Goal: Information Seeking & Learning: Learn about a topic

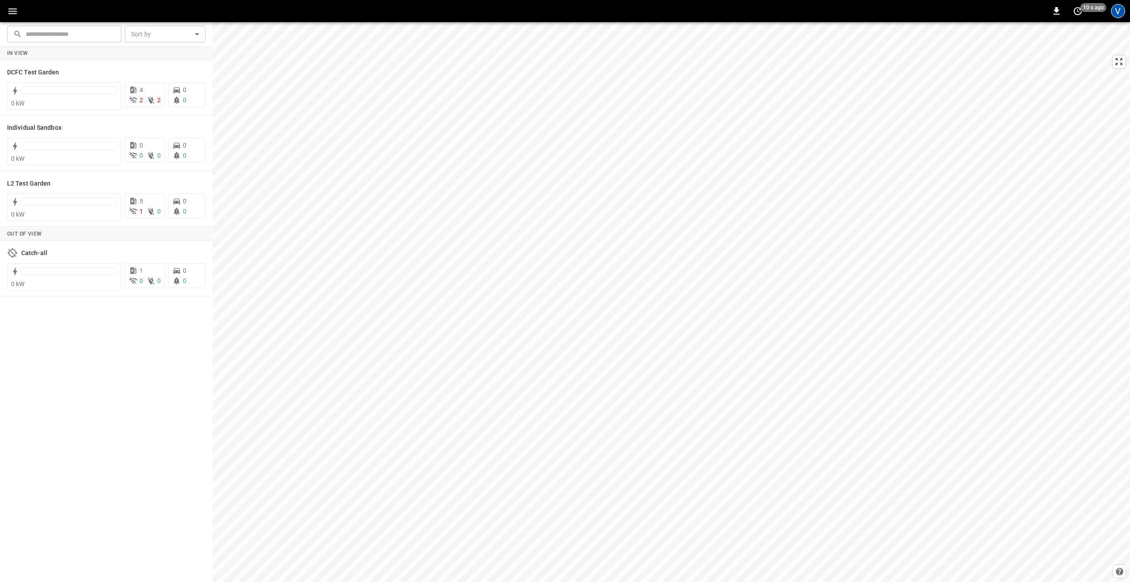
click at [1115, 10] on div "V" at bounding box center [1118, 11] width 14 height 14
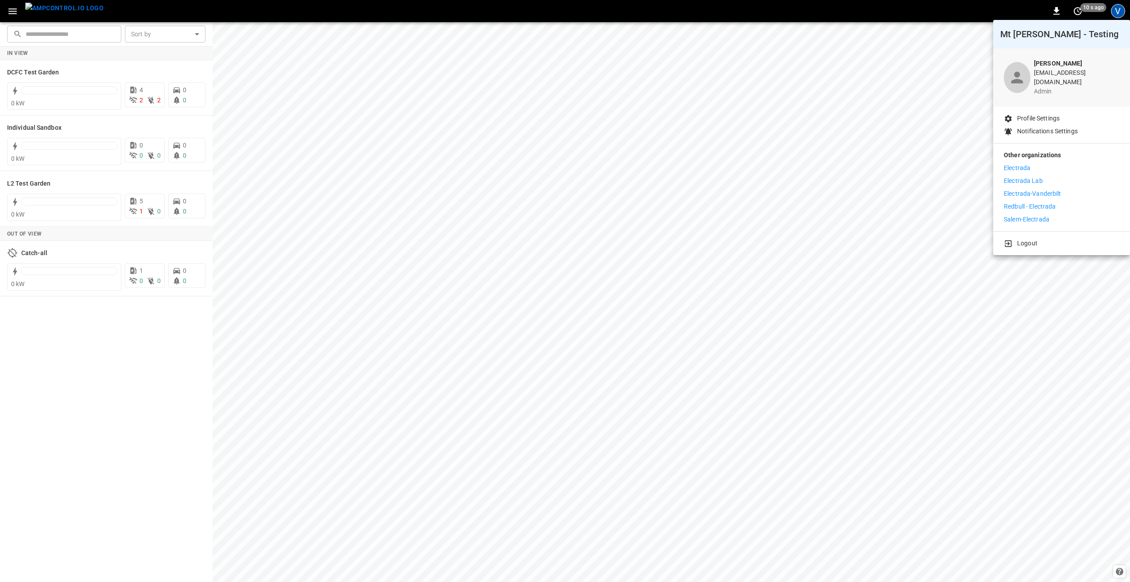
click at [1018, 163] on p "Electrada" at bounding box center [1016, 167] width 27 height 9
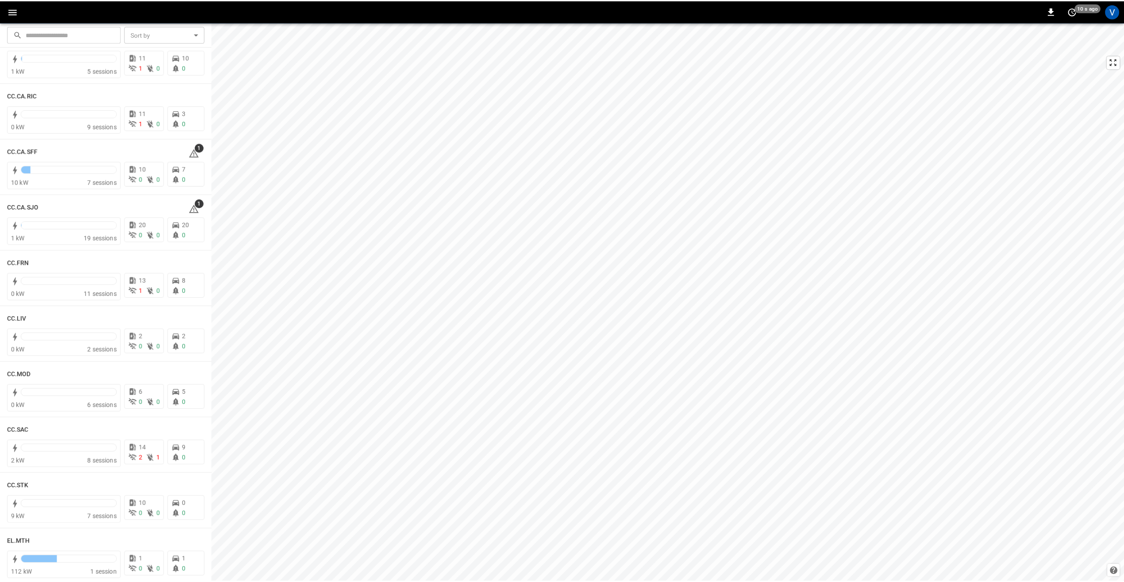
scroll to position [238, 0]
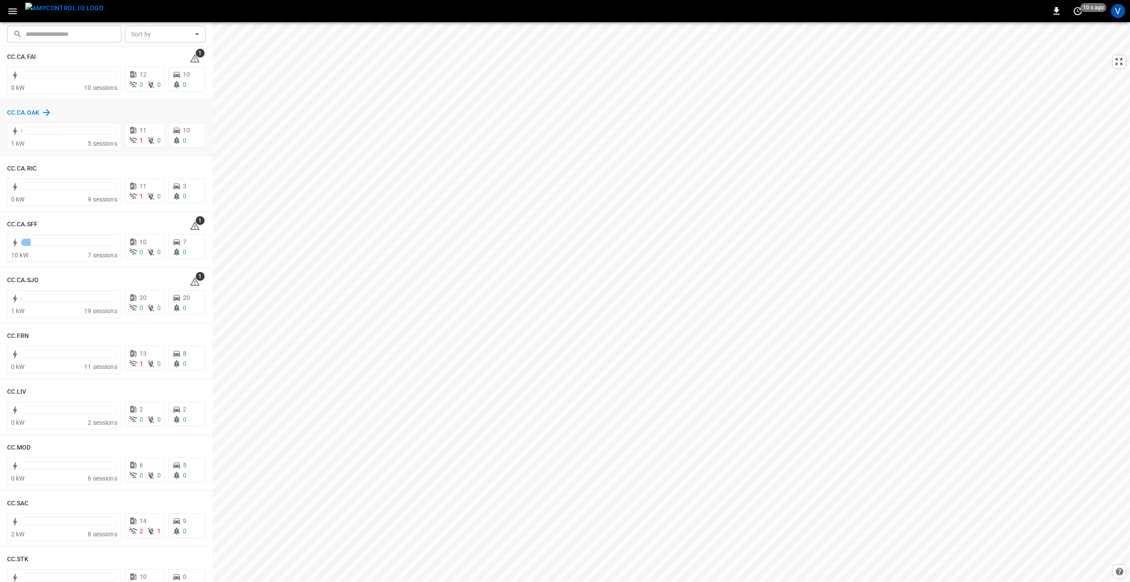
click at [22, 109] on h6 "CC.CA.OAK" at bounding box center [23, 113] width 32 height 10
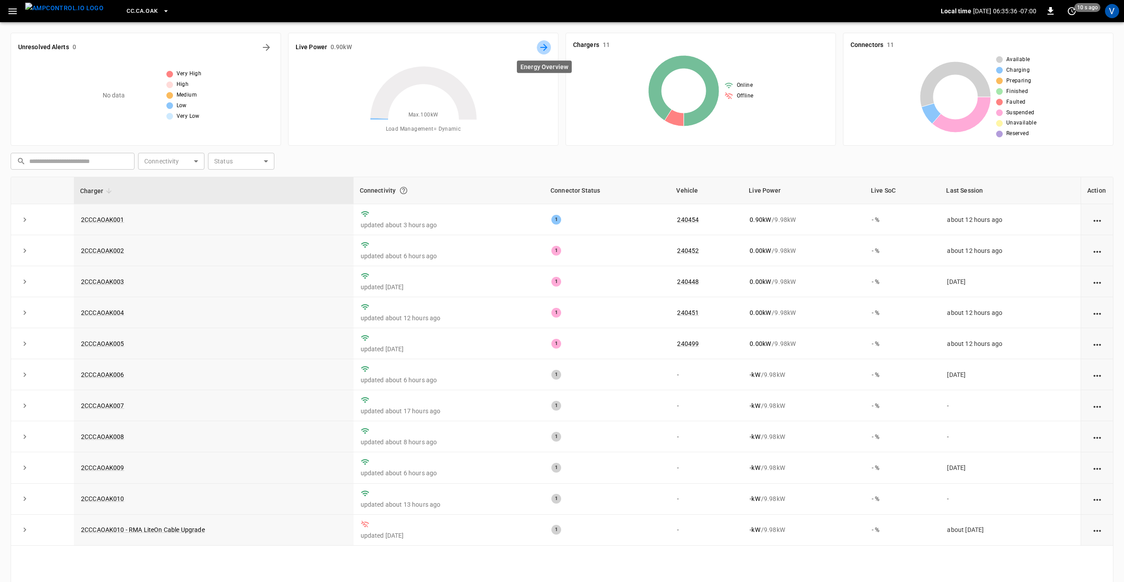
click at [544, 46] on icon "Energy Overview" at bounding box center [544, 47] width 11 height 11
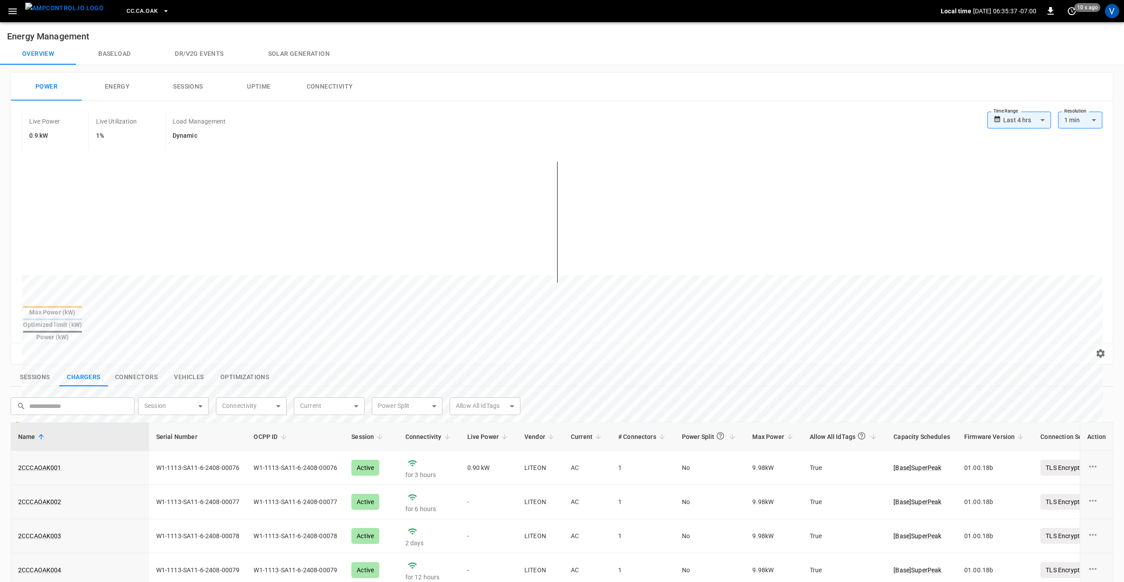
click at [1029, 119] on body "**********" at bounding box center [562, 430] width 1124 height 860
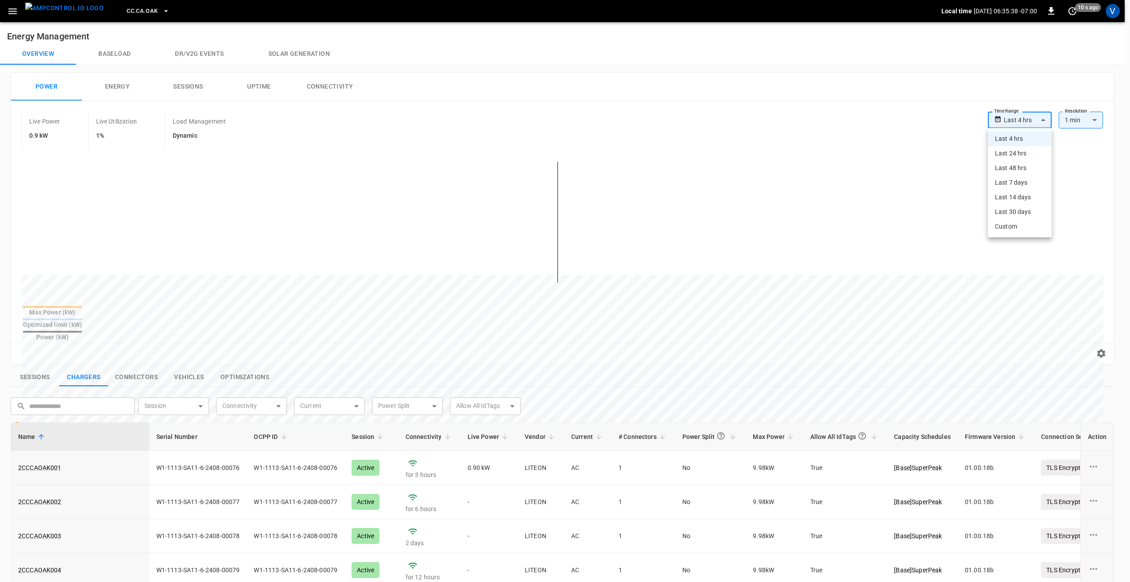
click at [1022, 154] on li "Last 24 hrs" at bounding box center [1020, 153] width 64 height 15
type input "**********"
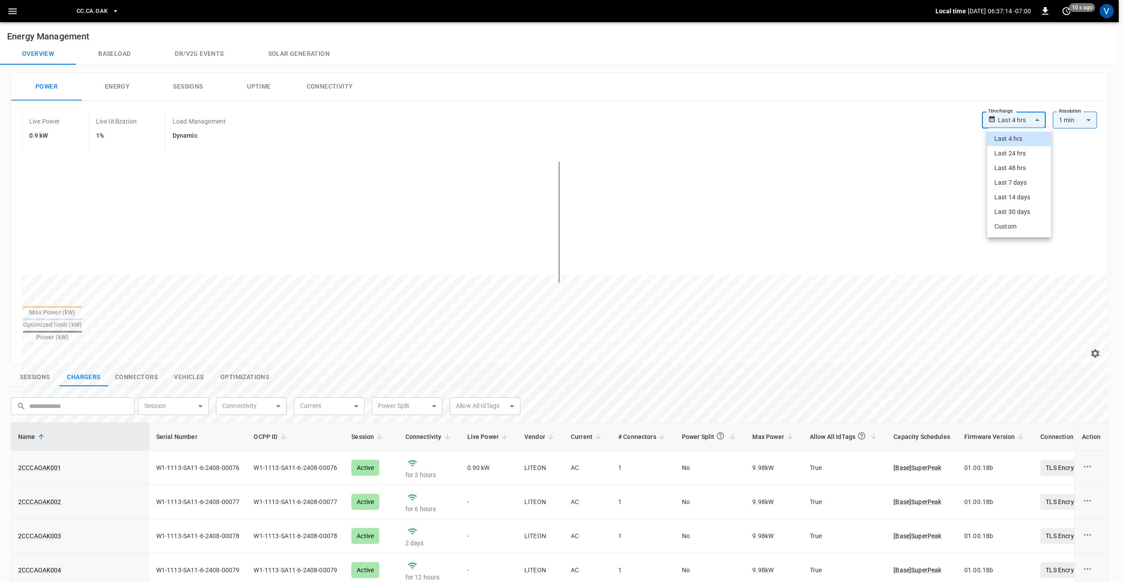
click at [1042, 120] on body "**********" at bounding box center [562, 430] width 1124 height 860
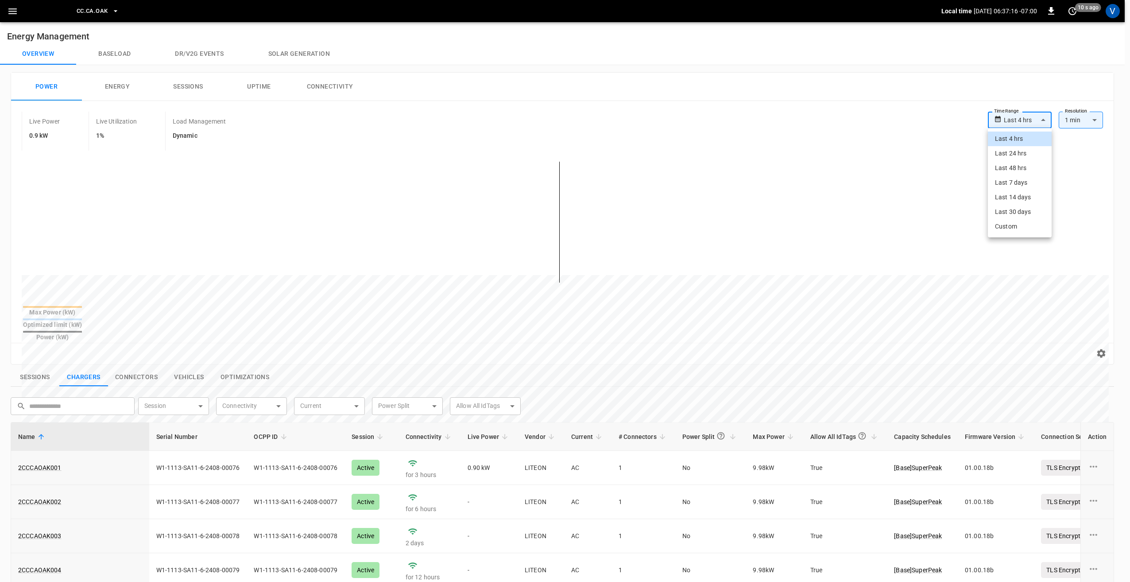
click at [1018, 153] on li "Last 24 hrs" at bounding box center [1020, 153] width 64 height 15
type input "**********"
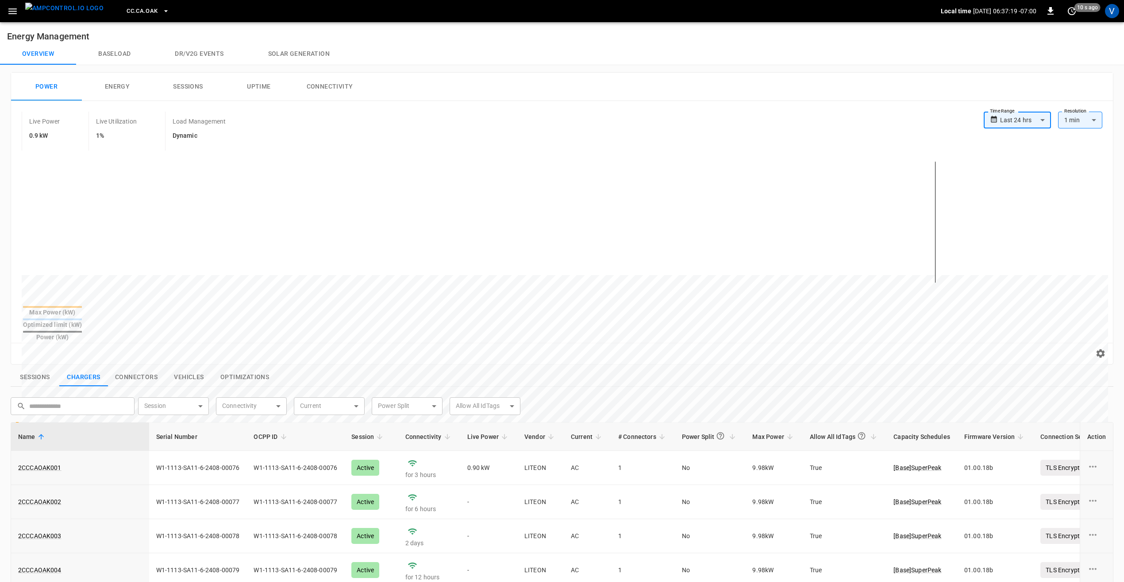
click at [162, 13] on icon "button" at bounding box center [166, 11] width 9 height 9
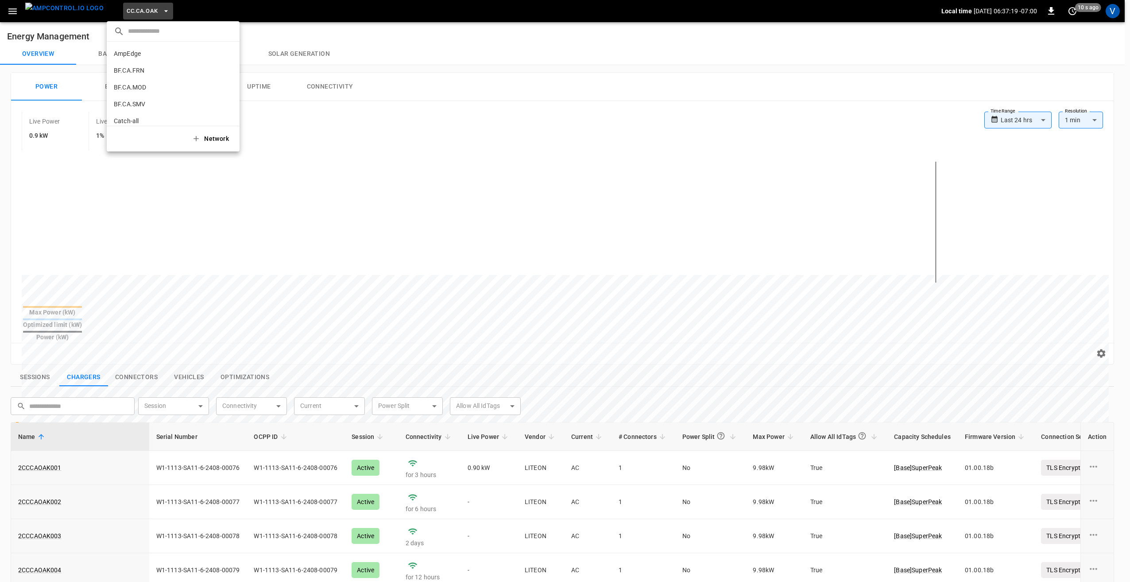
scroll to position [115, 0]
click at [151, 73] on p "CC.CA.RIC" at bounding box center [157, 73] width 87 height 9
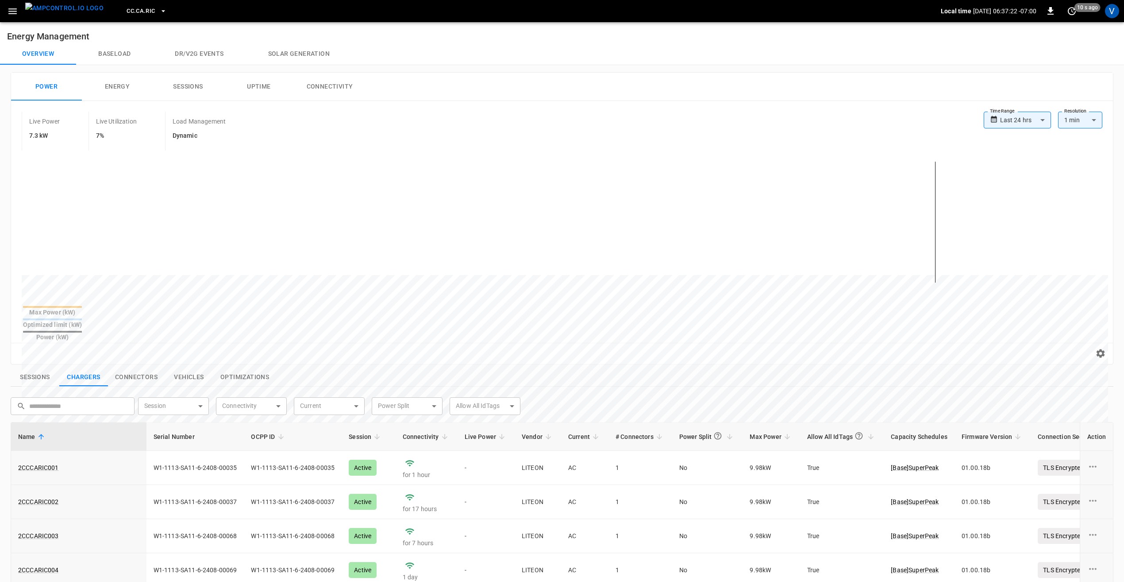
click at [8, 11] on icon "button" at bounding box center [12, 11] width 11 height 11
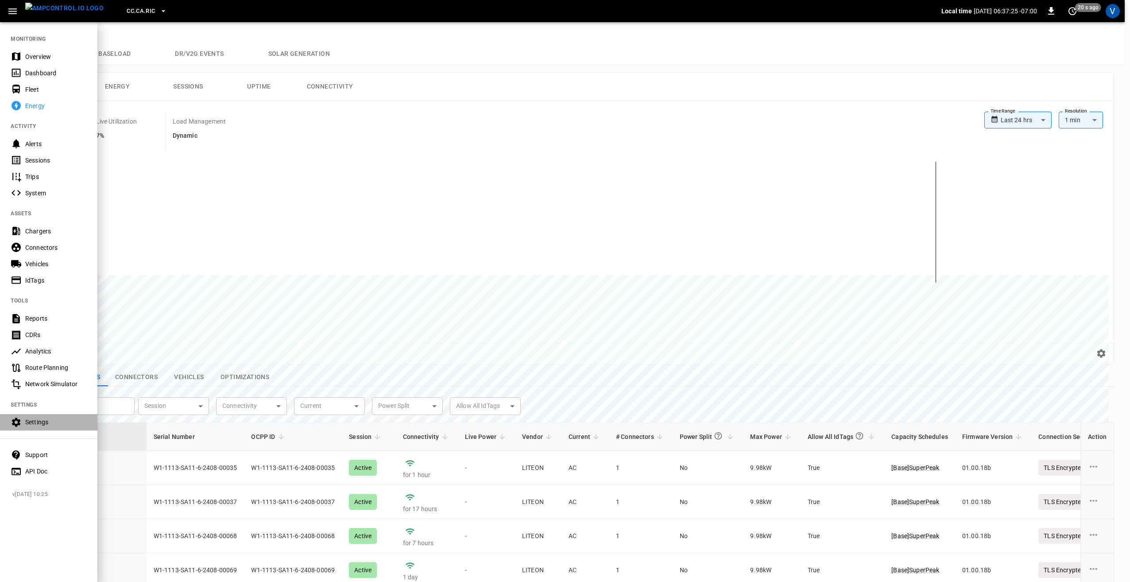
click at [49, 422] on div "Settings" at bounding box center [56, 421] width 62 height 9
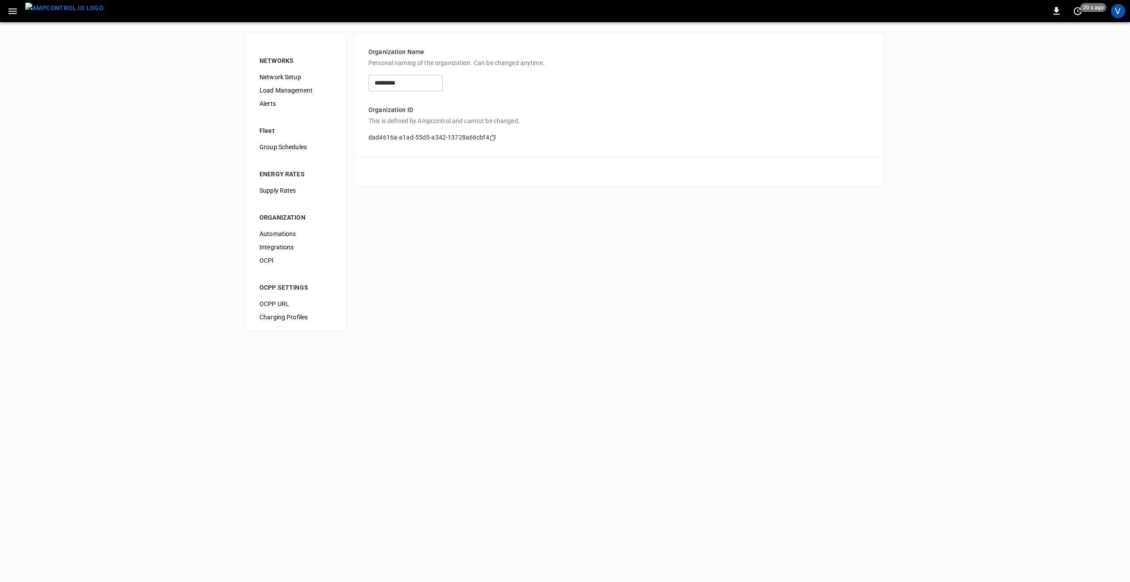
click at [290, 89] on span "Load Management" at bounding box center [295, 90] width 73 height 9
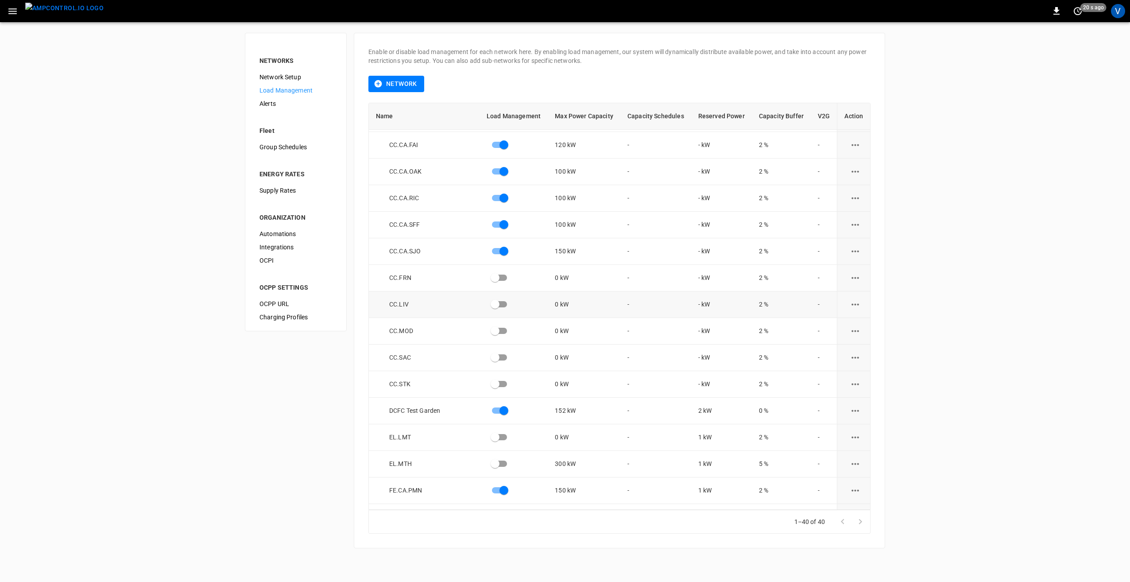
scroll to position [221, 0]
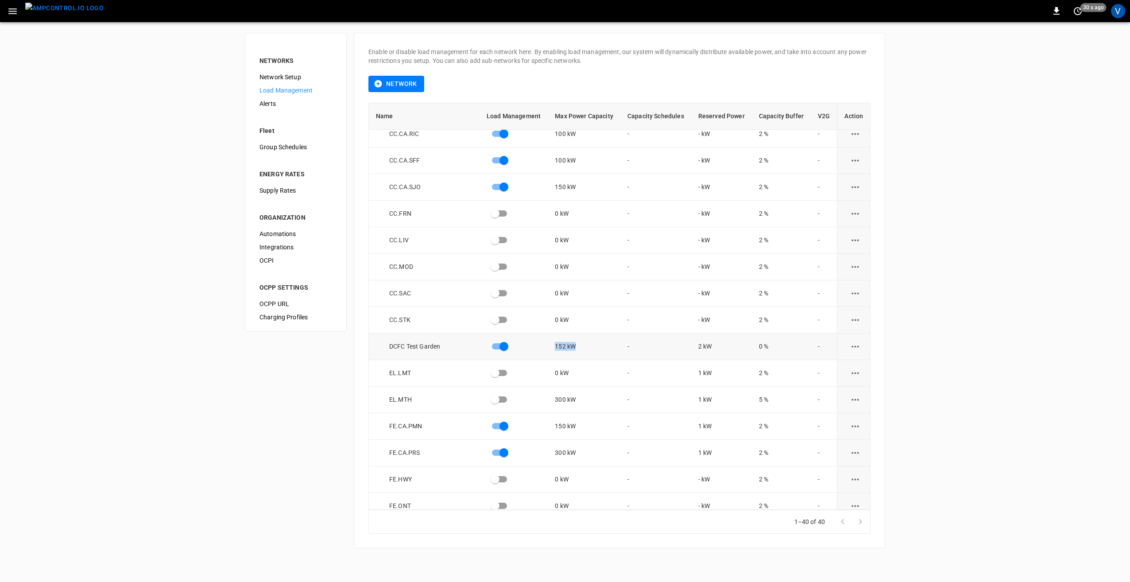
drag, startPoint x: 549, startPoint y: 344, endPoint x: 595, endPoint y: 344, distance: 45.6
click at [595, 344] on td "152 kW" at bounding box center [584, 346] width 73 height 27
click at [936, 361] on div "NETWORKS Network Setup Load Management Alerts Fleet Group Schedules ENERGY RATE…" at bounding box center [565, 290] width 1130 height 536
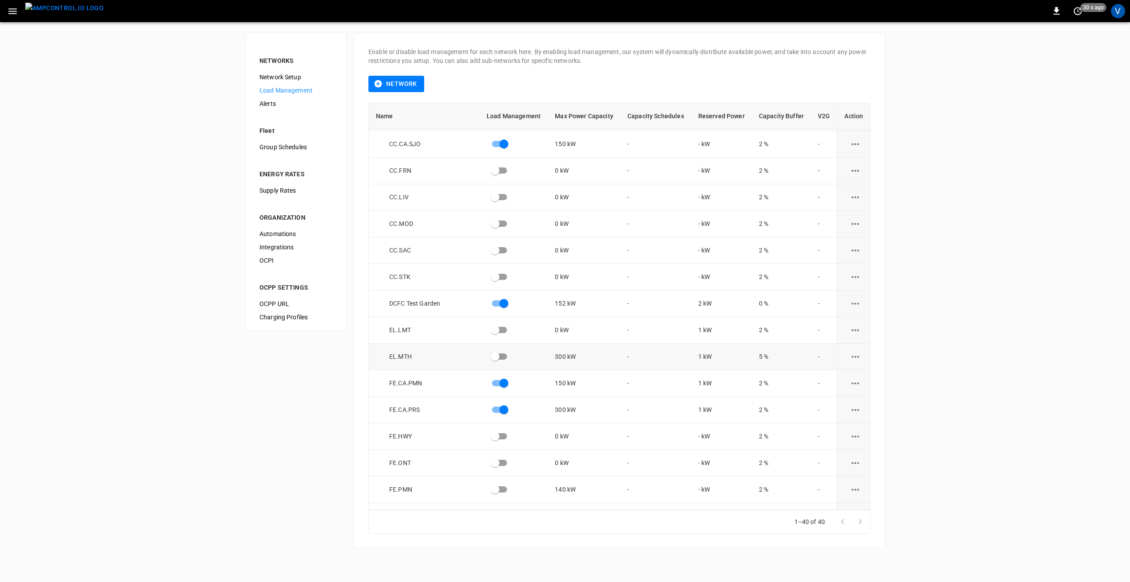
scroll to position [266, 0]
drag, startPoint x: 576, startPoint y: 361, endPoint x: 537, endPoint y: 355, distance: 39.4
click at [537, 355] on tr "EL.MTH 300 kW - 1 kW 5 % -" at bounding box center [619, 355] width 501 height 27
click at [979, 401] on div "NETWORKS Network Setup Load Management Alerts Fleet Group Schedules ENERGY RATE…" at bounding box center [565, 290] width 1130 height 536
click at [13, 13] on icon "button" at bounding box center [12, 11] width 8 height 6
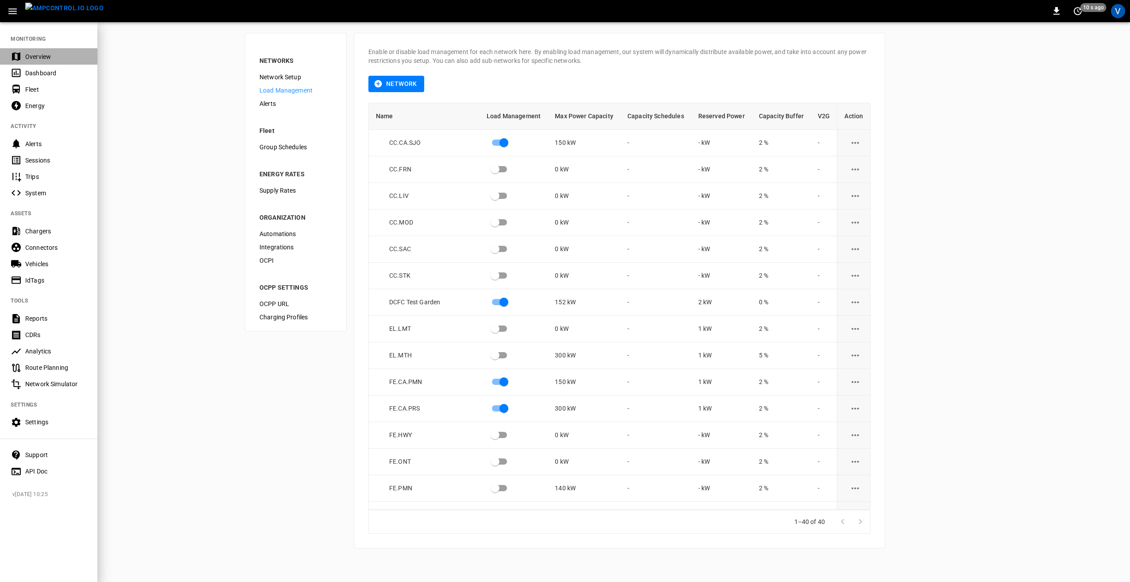
drag, startPoint x: 44, startPoint y: 58, endPoint x: 66, endPoint y: 91, distance: 39.2
click at [45, 58] on div "Overview" at bounding box center [56, 56] width 62 height 9
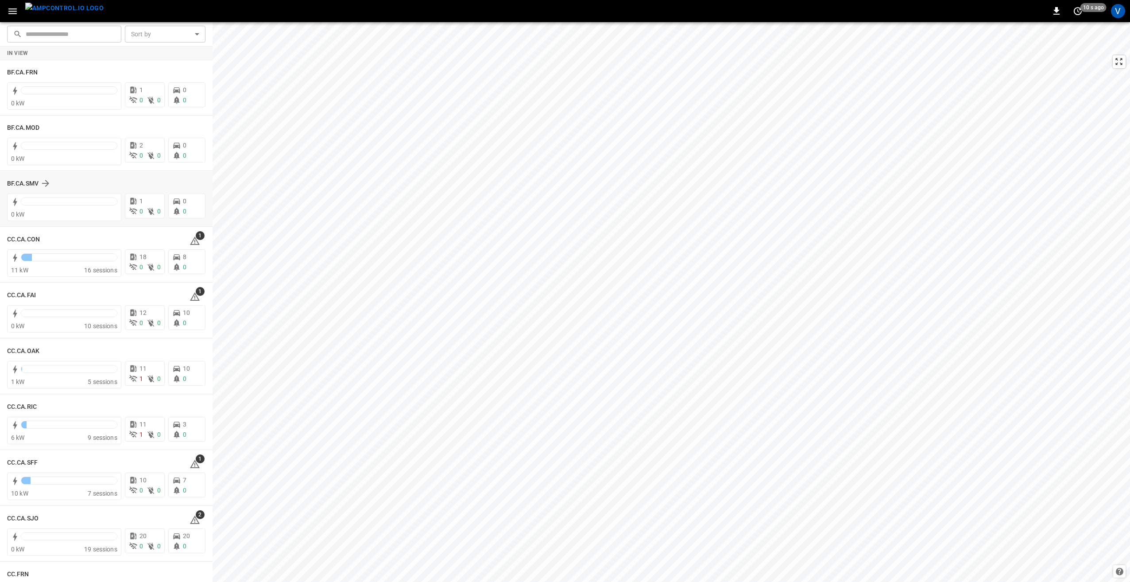
click at [3, 183] on div "BF.CA.SMV 0 kW 1 0 0 0 0" at bounding box center [106, 198] width 212 height 55
click at [28, 180] on h6 "BF.CA.SMV" at bounding box center [22, 184] width 31 height 10
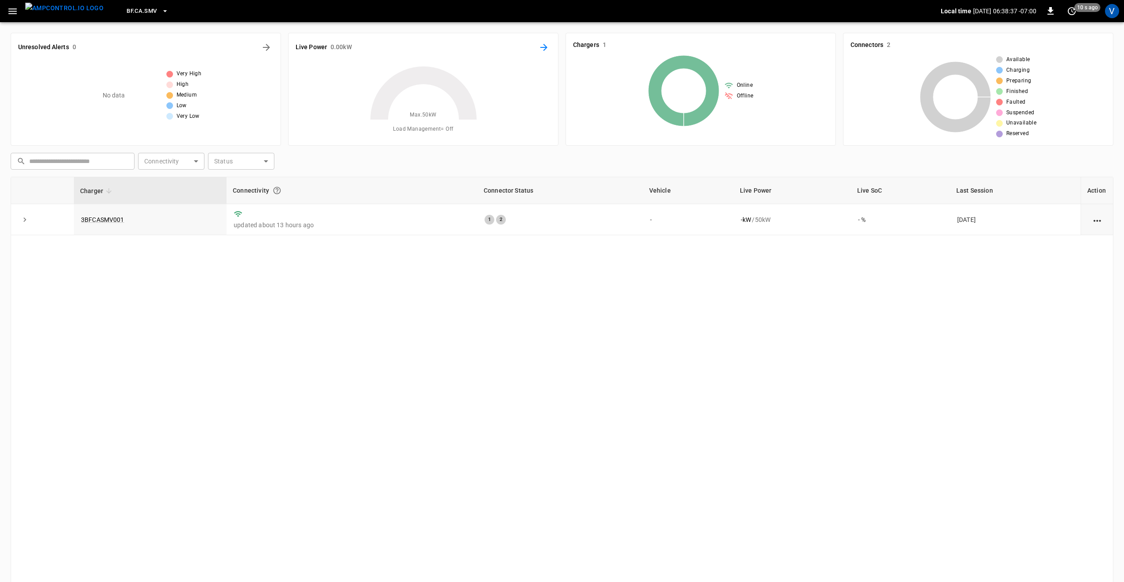
click at [544, 46] on icon "Energy Overview" at bounding box center [544, 47] width 11 height 11
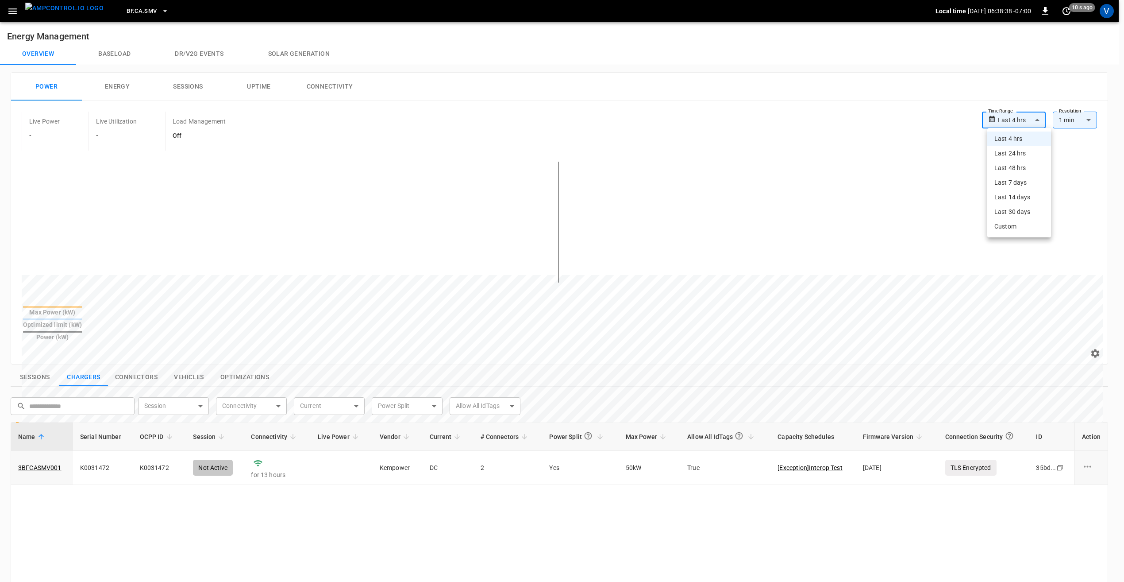
click at [1038, 118] on body "**********" at bounding box center [562, 430] width 1124 height 860
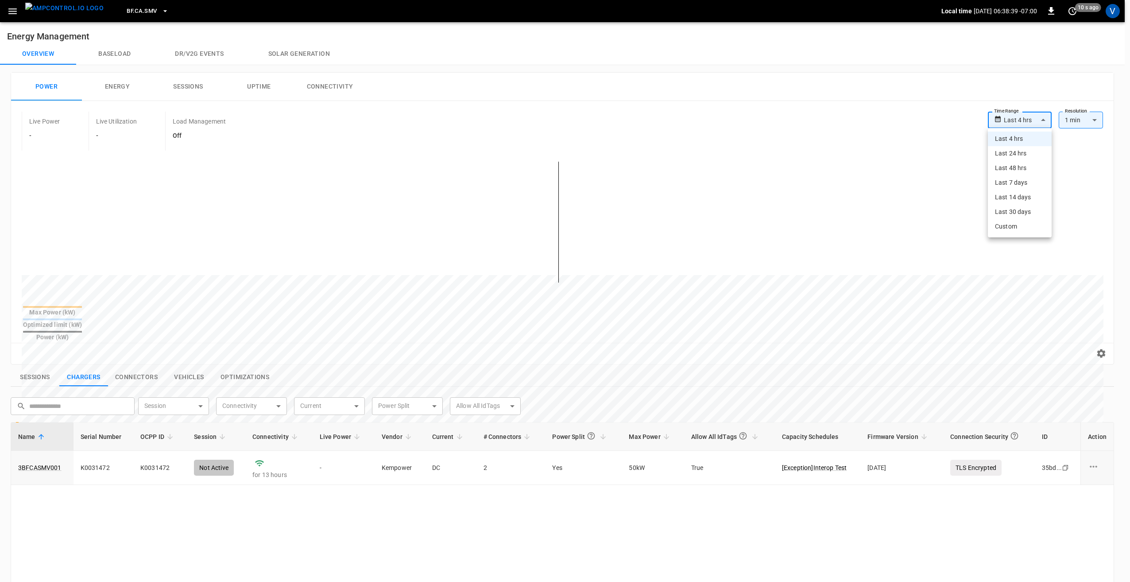
click at [1011, 166] on li "Last 48 hrs" at bounding box center [1020, 168] width 64 height 15
type input "**********"
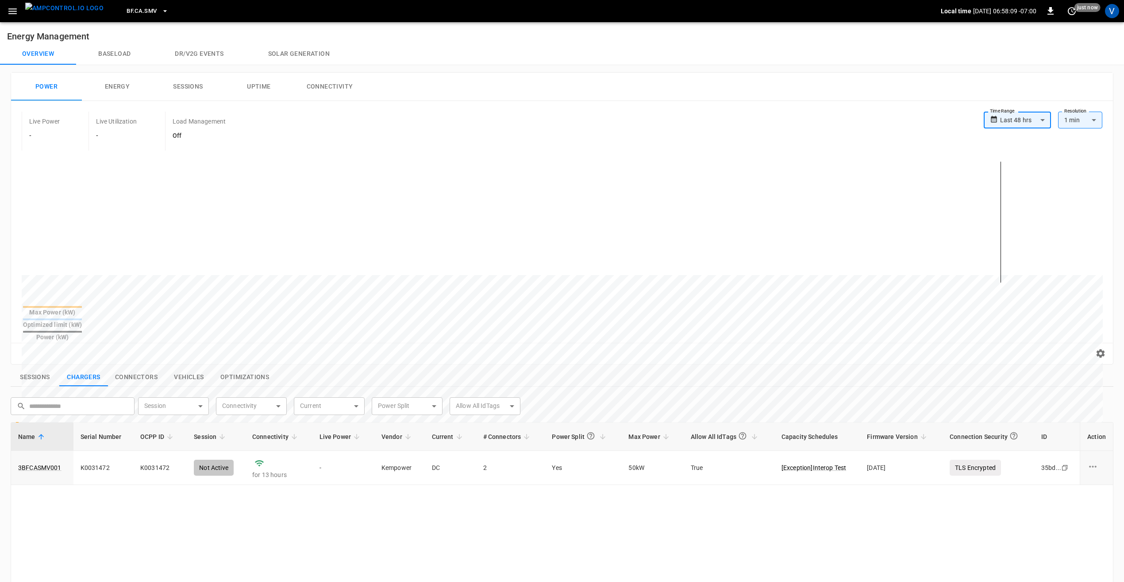
click at [49, 368] on button "Sessions" at bounding box center [35, 377] width 49 height 19
